Goal: Transaction & Acquisition: Book appointment/travel/reservation

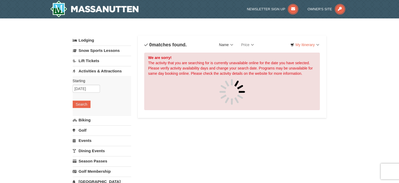
click at [230, 45] on link "Name" at bounding box center [226, 44] width 22 height 11
click at [245, 44] on link "Price" at bounding box center [247, 44] width 21 height 11
click at [269, 40] on div "Sort By Name Name (A to Z) Name (Z to A) Price Price (Low to High) Price (High …" at bounding box center [232, 44] width 176 height 11
click at [304, 44] on link "My Itinerary" at bounding box center [304, 45] width 35 height 8
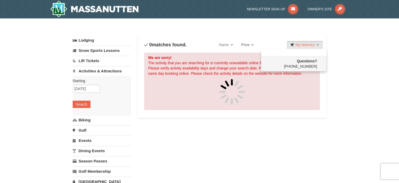
click at [274, 40] on div "Sort By Name Name (A to Z) Name (Z to A) Price Price (Low to High) Price (High …" at bounding box center [232, 44] width 176 height 11
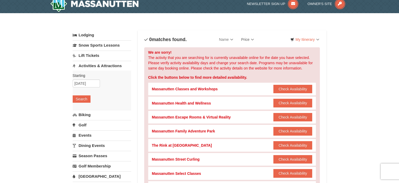
scroll to position [5, 0]
click at [92, 55] on link "Lift Tickets" at bounding box center [102, 55] width 59 height 10
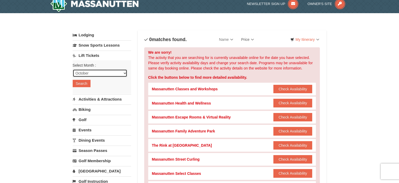
click at [96, 72] on select "October November December January February March April May June July August Sep…" at bounding box center [100, 73] width 55 height 8
click at [76, 81] on button "Search" at bounding box center [82, 83] width 18 height 7
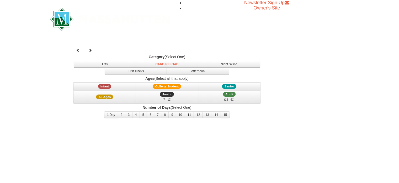
select select "10"
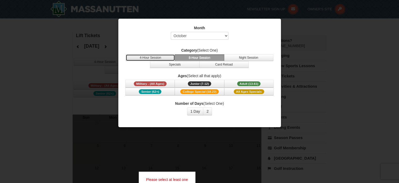
click at [163, 56] on button "4-Hour Session" at bounding box center [150, 57] width 49 height 7
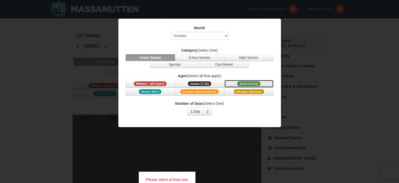
click at [235, 81] on button "Adult (13-61) (13 - 61)" at bounding box center [249, 84] width 49 height 8
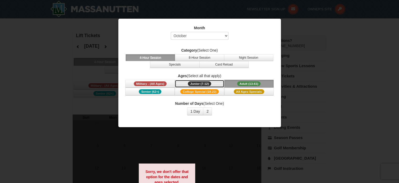
click at [209, 82] on span "Junior (7-12)" at bounding box center [199, 83] width 23 height 5
click at [208, 111] on button "2" at bounding box center [207, 111] width 9 height 8
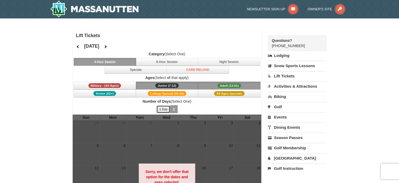
click at [163, 107] on button "1 Day" at bounding box center [164, 109] width 14 height 8
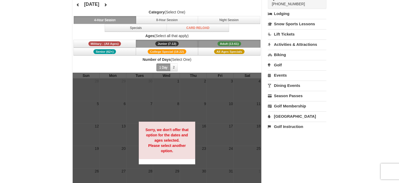
scroll to position [42, 0]
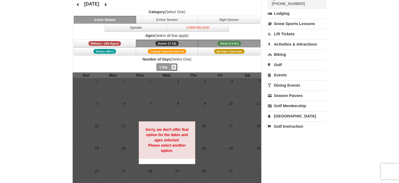
click at [175, 66] on button "2" at bounding box center [174, 67] width 8 height 8
click at [161, 63] on button "1 Day" at bounding box center [164, 67] width 14 height 8
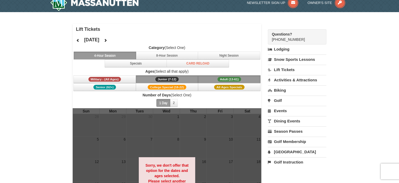
scroll to position [4, 0]
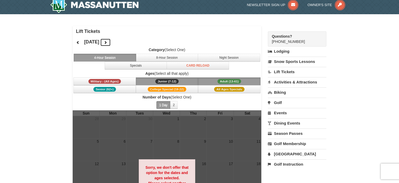
click at [111, 40] on button at bounding box center [105, 42] width 11 height 8
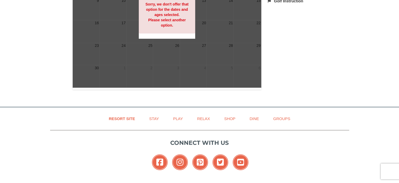
scroll to position [0, 0]
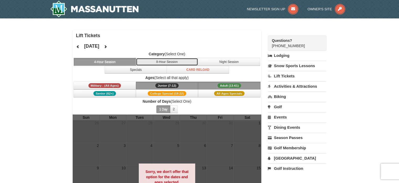
click at [160, 63] on button "8-Hour Session" at bounding box center [167, 62] width 63 height 8
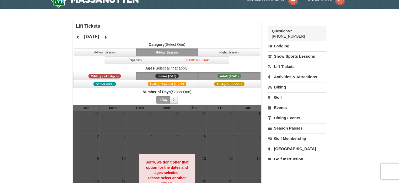
scroll to position [10, 0]
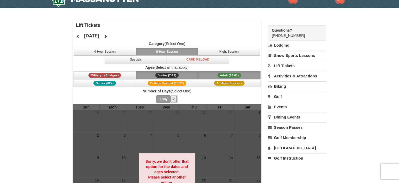
click at [175, 96] on button "2" at bounding box center [174, 99] width 8 height 8
click at [163, 99] on button "1 Day" at bounding box center [164, 99] width 14 height 8
click at [193, 59] on button "Card Reload" at bounding box center [198, 59] width 63 height 8
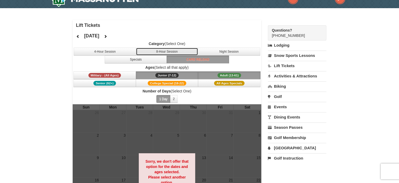
click at [158, 52] on button "8-Hour Session" at bounding box center [167, 52] width 63 height 8
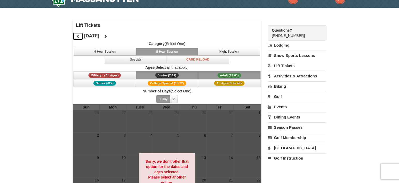
click at [80, 35] on button at bounding box center [78, 36] width 11 height 8
click at [75, 40] on button at bounding box center [78, 36] width 11 height 8
click at [111, 38] on button at bounding box center [105, 36] width 11 height 8
click at [192, 73] on button "Junior (7-12) (7 - 12)" at bounding box center [167, 75] width 63 height 8
click at [225, 76] on span "Adult (13-61)" at bounding box center [230, 75] width 24 height 5
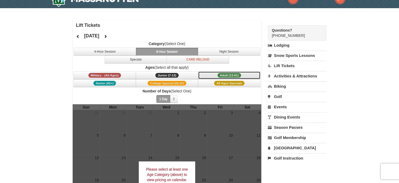
click at [224, 78] on button "Adult (13-61) (13 - 61)" at bounding box center [229, 75] width 63 height 8
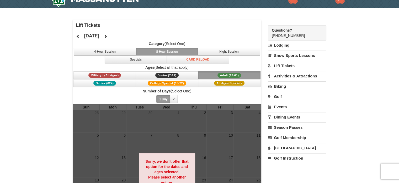
click at [223, 74] on span "Adult (13-61)" at bounding box center [230, 75] width 24 height 5
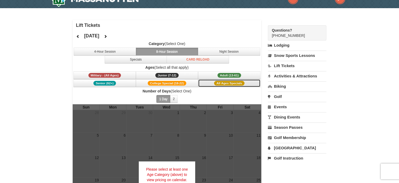
click at [223, 81] on span "All Ages Specials" at bounding box center [229, 83] width 30 height 5
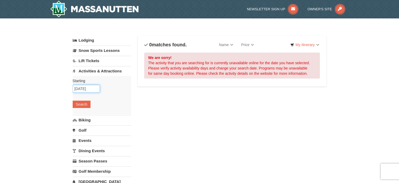
click at [79, 88] on input "10/07/2025" at bounding box center [86, 89] width 27 height 8
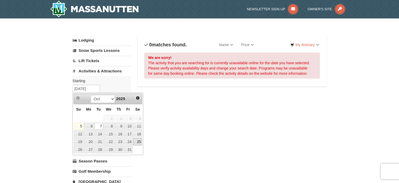
click at [140, 140] on link "25" at bounding box center [137, 141] width 9 height 7
type input "[DATE]"
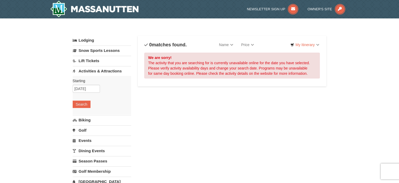
click at [89, 108] on div "Starting Please format dates MM/DD/YYYY Please format dates MM/DD/YYYY 10/25/20…" at bounding box center [102, 95] width 59 height 39
click at [87, 107] on button "Search" at bounding box center [82, 103] width 18 height 7
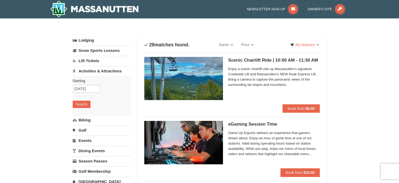
click at [246, 64] on div "Scenic Chairlift Ride | 10:00 AM - 11:30 AM Massanutten Scenic Chairlift Rides …" at bounding box center [275, 80] width 92 height 47
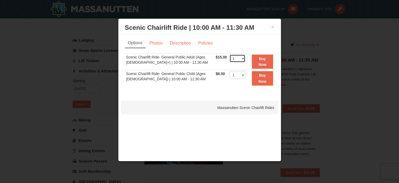
click at [237, 58] on select "1 2 3 4 5 6 7 8 9 10 11 12 13 14 15 16 17 18 19 20 21 22" at bounding box center [238, 58] width 16 height 8
click at [212, 77] on td "Scenic Chairlift Ride- General Public Child (Ages 6 - 12) | 10:00 AM - 11:30 AM" at bounding box center [170, 78] width 90 height 17
click at [239, 72] on select "1 2 3 4 5 6 7 8 9 10 11 12 13 14 15 16 17 18 19 20 21 22" at bounding box center [238, 75] width 16 height 8
click at [215, 82] on td "$8.00 Includes all fees. Tax excluded." at bounding box center [222, 78] width 14 height 17
click at [231, 61] on select "1 2 3 4 5 6 7 8 9 10 11 12 13 14 15 16 17 18 19 20 21 22" at bounding box center [238, 58] width 16 height 8
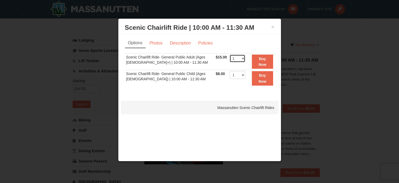
select select "4"
click at [230, 54] on select "1 2 3 4 5 6 7 8 9 10 11 12 13 14 15 16 17 18 19 20 21 22" at bounding box center [238, 58] width 16 height 8
click at [235, 57] on select "1 2 3 4 5 6 7 8 9 10 11 12 13 14 15 16 17 18 19 20 21 22" at bounding box center [238, 58] width 16 height 8
click at [173, 45] on link "Description" at bounding box center [181, 43] width 28 height 10
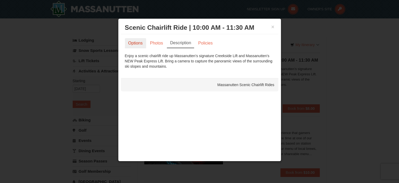
click at [138, 42] on link "Options" at bounding box center [135, 43] width 21 height 10
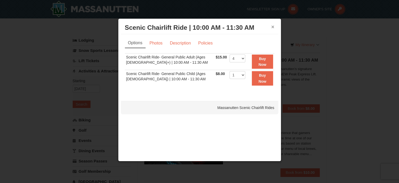
click at [272, 28] on button "×" at bounding box center [273, 26] width 3 height 5
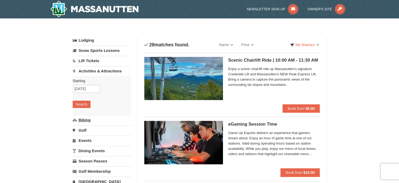
scroll to position [26, 0]
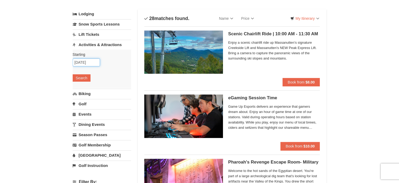
click at [85, 62] on input "10/25/2025" at bounding box center [86, 62] width 27 height 8
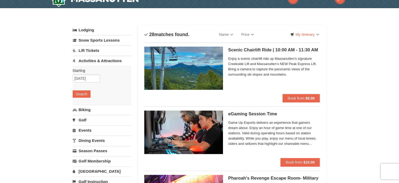
scroll to position [0, 0]
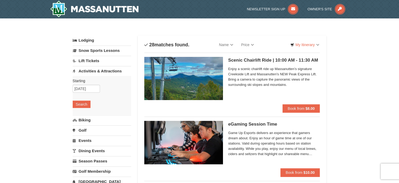
click at [86, 71] on link "Activities & Attractions" at bounding box center [102, 71] width 59 height 10
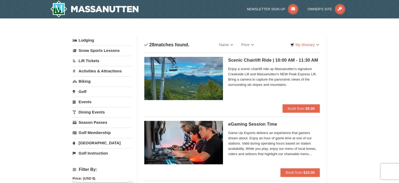
click at [86, 71] on link "Activities & Attractions" at bounding box center [102, 71] width 59 height 10
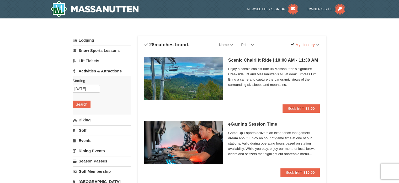
click at [94, 58] on link "Lift Tickets" at bounding box center [102, 61] width 59 height 10
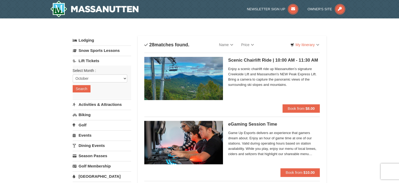
click at [92, 61] on link "Lift Tickets" at bounding box center [102, 61] width 59 height 10
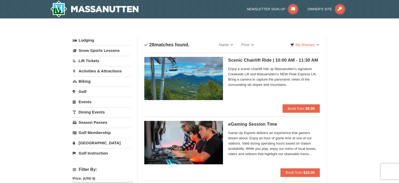
click at [91, 69] on link "Activities & Attractions" at bounding box center [102, 71] width 59 height 10
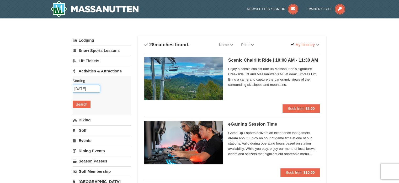
click at [85, 87] on input "10/25/2025" at bounding box center [86, 89] width 27 height 8
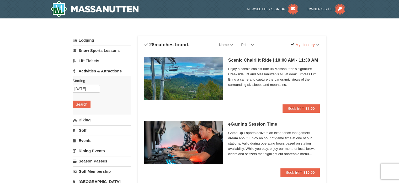
click at [249, 60] on h5 "Scenic Chairlift Ride | 10:00 AM - 11:30 AM Massanutten Scenic Chairlift Rides" at bounding box center [275, 60] width 92 height 5
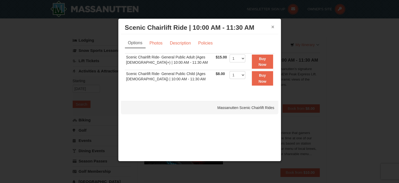
click at [272, 28] on button "×" at bounding box center [273, 26] width 3 height 5
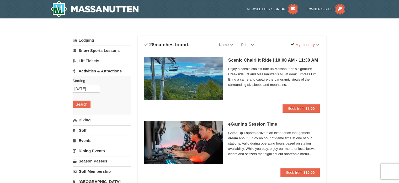
click at [243, 90] on div "Enjoy a scenic chairlift ride up Massanutten’s signature Creekside Lift and Mas…" at bounding box center [275, 77] width 92 height 24
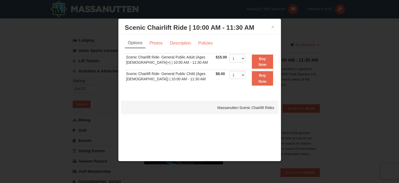
click at [271, 25] on h3 "Scenic Chairlift Ride | 10:00 AM - 11:30 AM Massanutten Scenic Chairlift Rides" at bounding box center [200, 28] width 150 height 8
click at [272, 27] on button "×" at bounding box center [273, 26] width 3 height 5
